Goal: Task Accomplishment & Management: Use online tool/utility

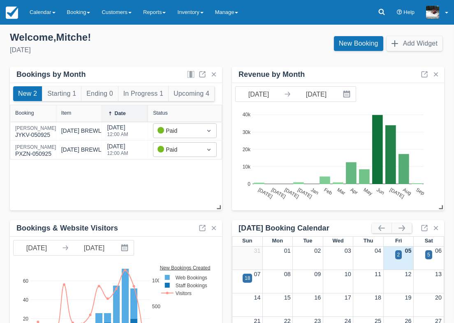
click at [236, 35] on div "New Booking Add Widget" at bounding box center [339, 46] width 224 height 22
click at [37, 19] on link "Calendar" at bounding box center [42, 12] width 37 height 25
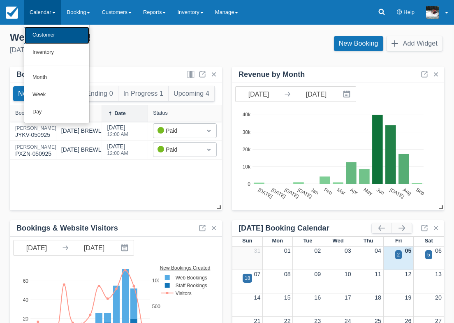
click at [48, 32] on link "Customer" at bounding box center [56, 35] width 65 height 17
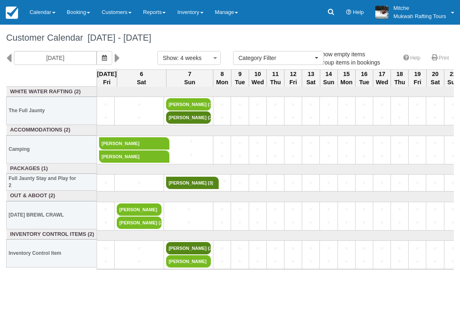
select select
